Goal: Book appointment/travel/reservation

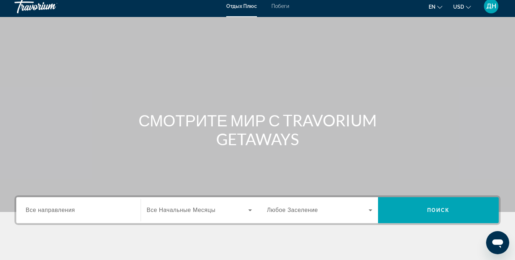
scroll to position [83, 0]
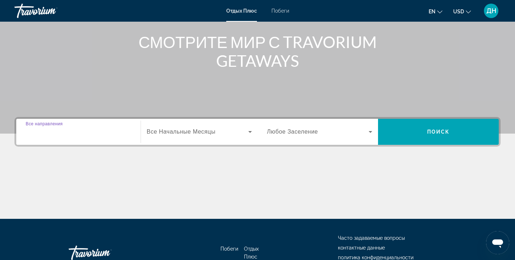
click at [111, 131] on input "Destination Все направления" at bounding box center [79, 132] width 106 height 9
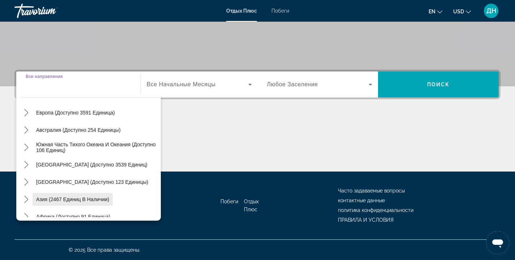
scroll to position [99, 0]
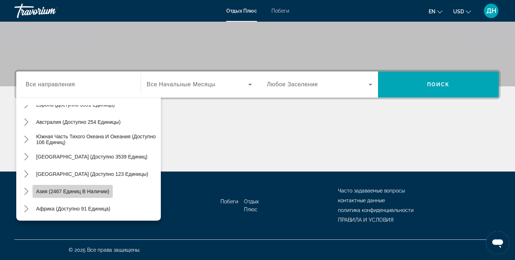
click at [100, 190] on span "Азия (2467 единиц в наличии)" at bounding box center [72, 192] width 73 height 6
type input "**********"
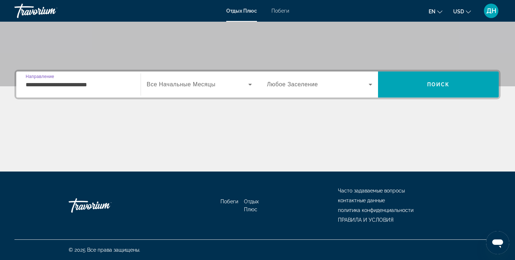
click at [203, 90] on div "Поиск виджета" at bounding box center [199, 85] width 105 height 20
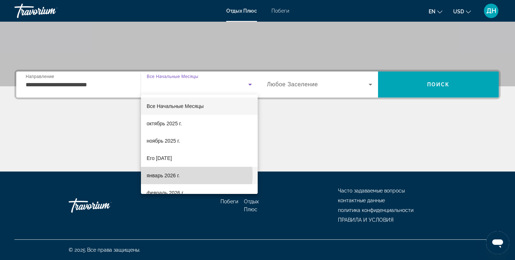
click at [178, 175] on span "январь 2026 г." at bounding box center [163, 175] width 33 height 9
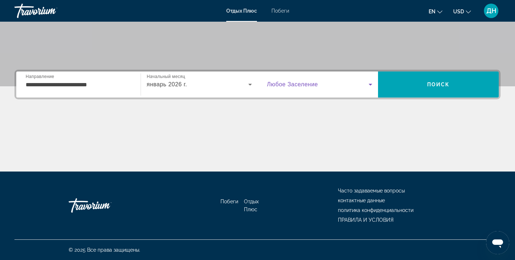
click at [292, 81] on span "Поиск виджета" at bounding box center [318, 84] width 102 height 9
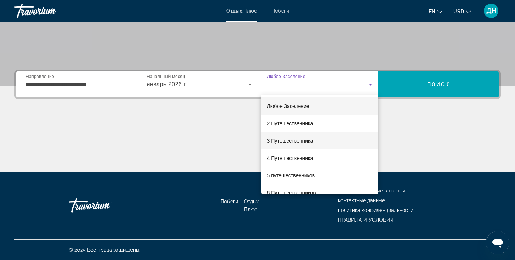
scroll to position [80, 0]
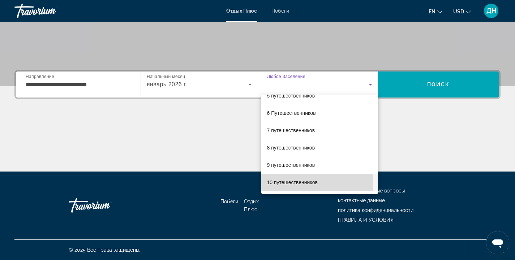
click at [307, 183] on span "10 путешественников" at bounding box center [292, 182] width 51 height 9
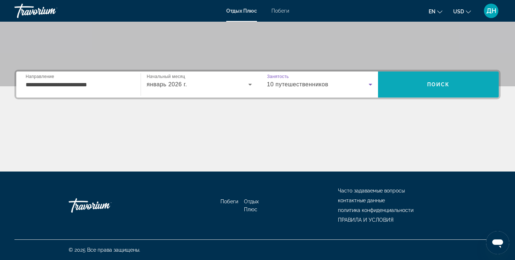
click at [408, 85] on span "ПОИСК" at bounding box center [438, 84] width 121 height 17
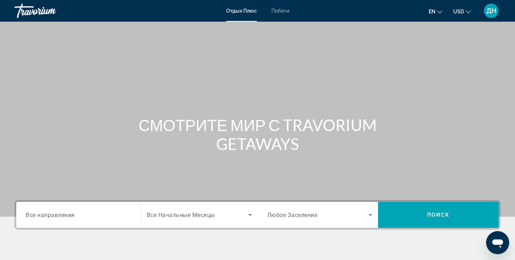
click at [62, 216] on span "Все направления" at bounding box center [50, 215] width 49 height 7
click at [62, 216] on input "Destination Все направления" at bounding box center [79, 215] width 106 height 9
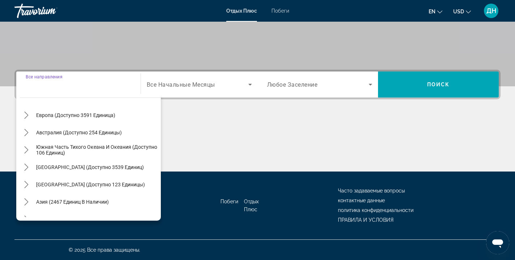
scroll to position [117, 0]
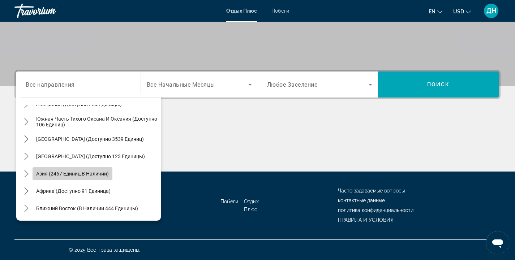
click at [78, 174] on span "Азия (2467 единиц в наличии)" at bounding box center [72, 174] width 73 height 6
type input "**********"
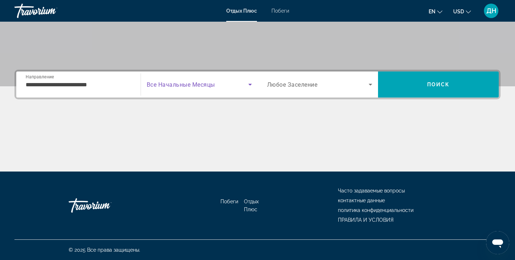
click at [225, 86] on span "Поиск виджета" at bounding box center [198, 84] width 102 height 9
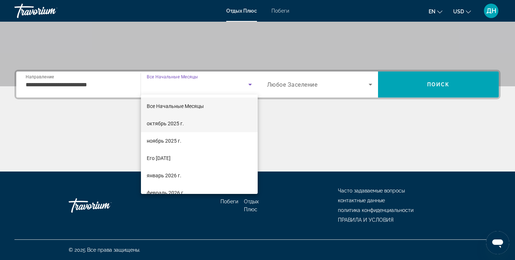
click at [203, 123] on mat-option "октябрь 2025 г." at bounding box center [199, 123] width 117 height 17
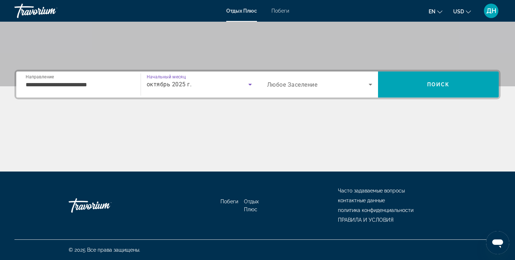
click at [301, 85] on span "Любое Заселение" at bounding box center [292, 84] width 51 height 7
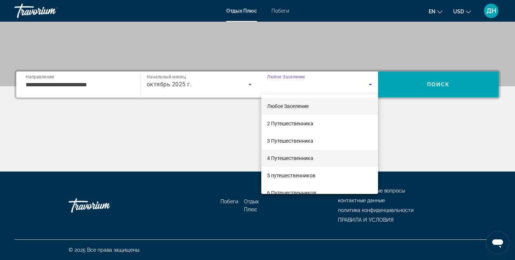
click at [297, 158] on span "4 Путешественника" at bounding box center [290, 158] width 46 height 9
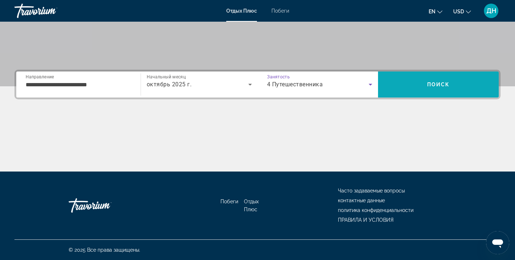
click at [410, 94] on span "ПОИСК" at bounding box center [438, 85] width 121 height 26
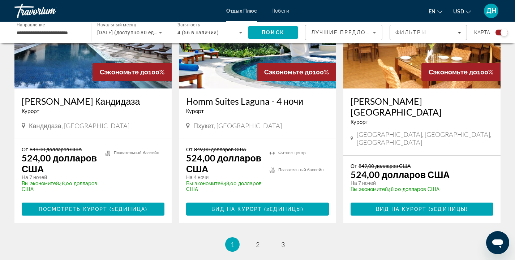
scroll to position [1187, 0]
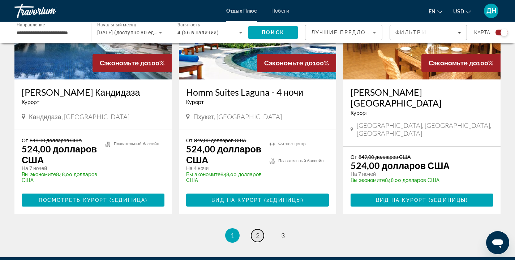
click at [260, 230] on link "Страница 2" at bounding box center [257, 236] width 13 height 13
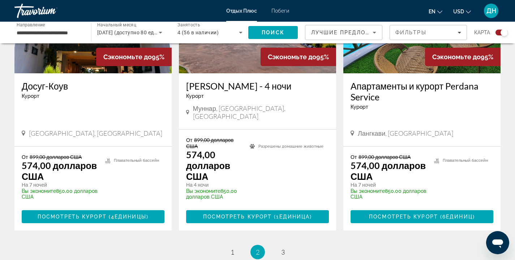
scroll to position [1280, 0]
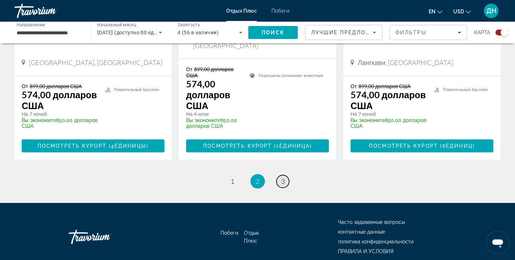
click at [283, 178] on span "3" at bounding box center [283, 182] width 4 height 8
